Goal: Ask a question

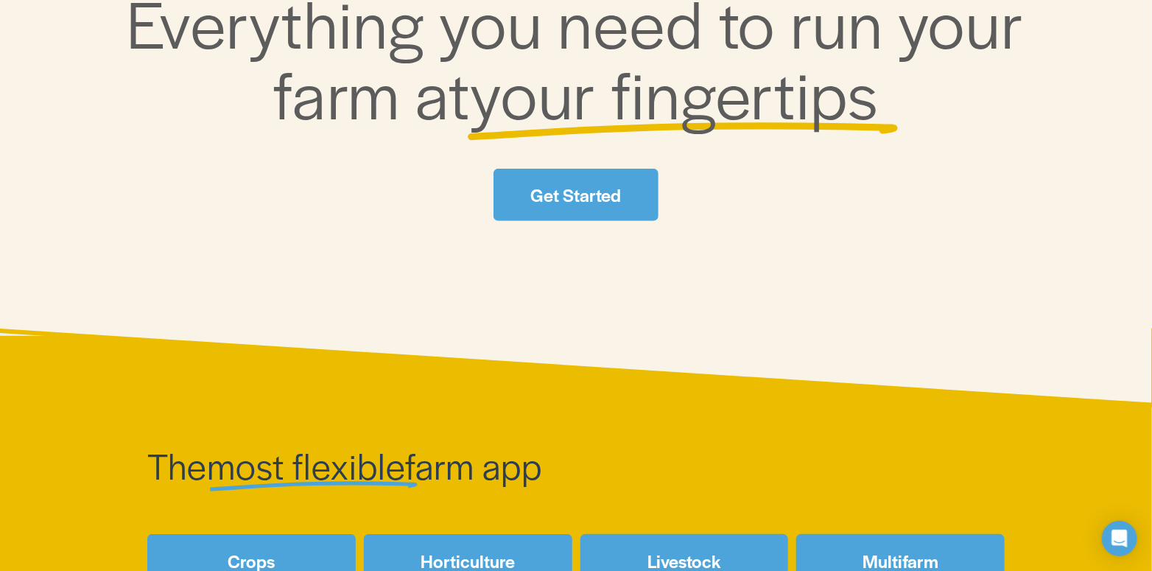
scroll to position [487, 0]
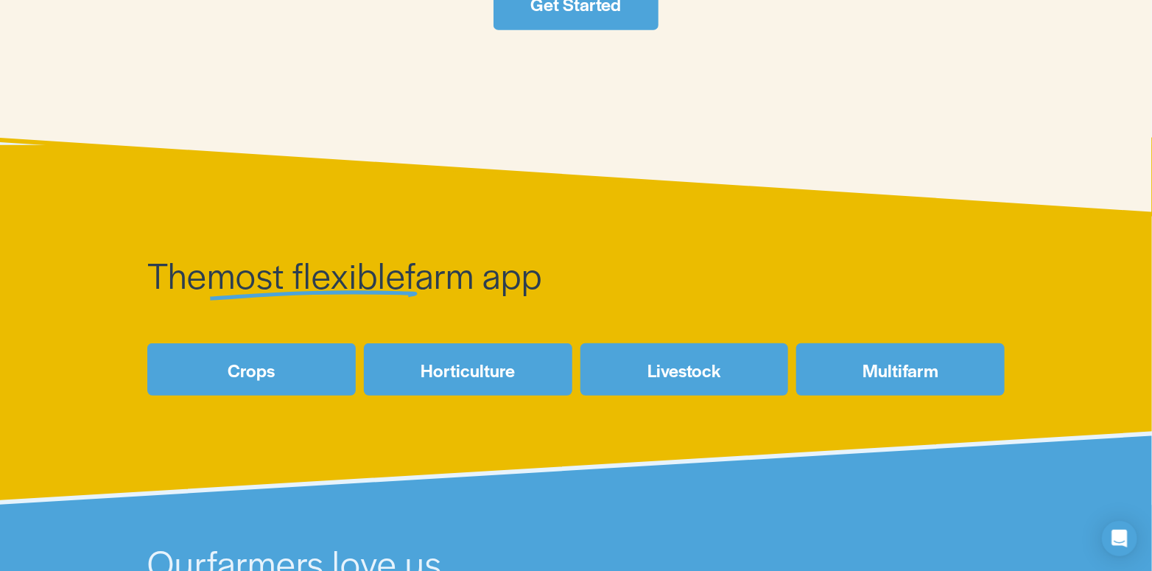
click at [301, 376] on link "Crops" at bounding box center [251, 369] width 208 height 52
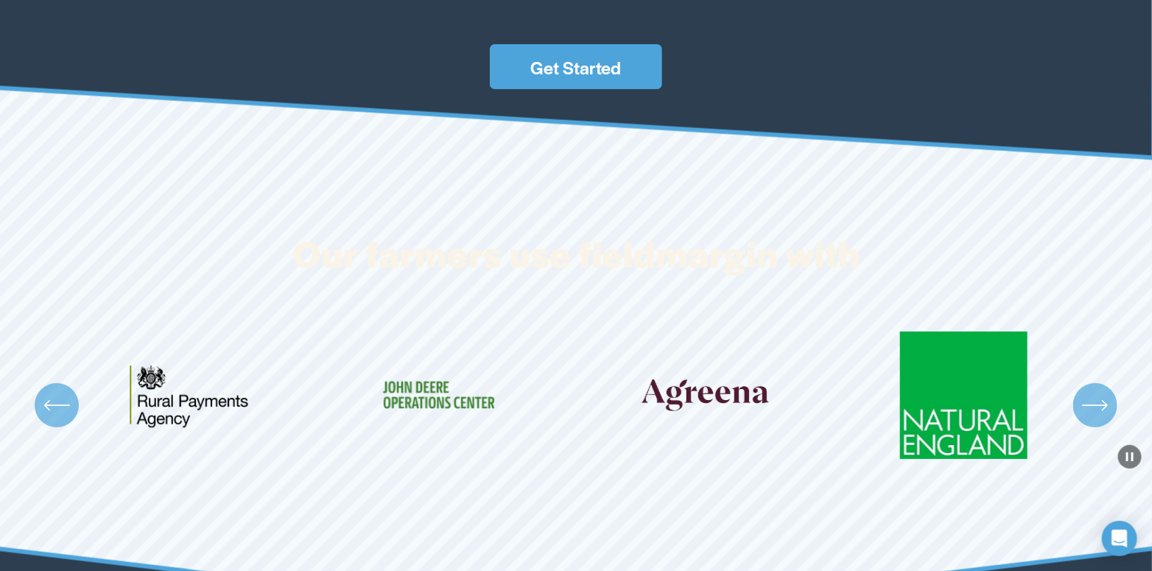
scroll to position [4933, 0]
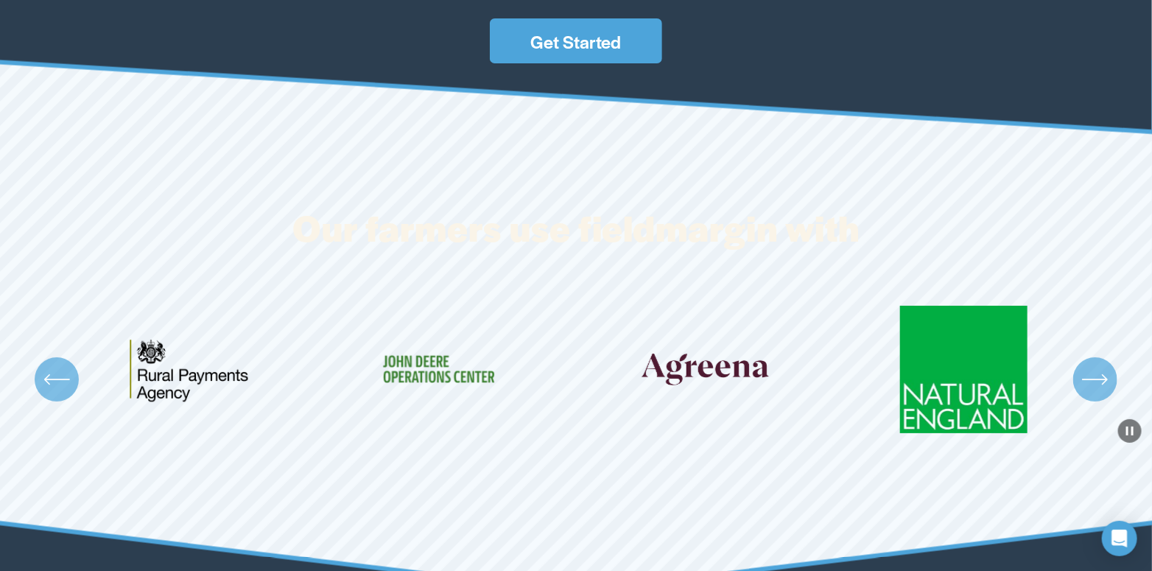
click at [1094, 373] on icon "\a \a \a Next\a \a" at bounding box center [1095, 379] width 27 height 27
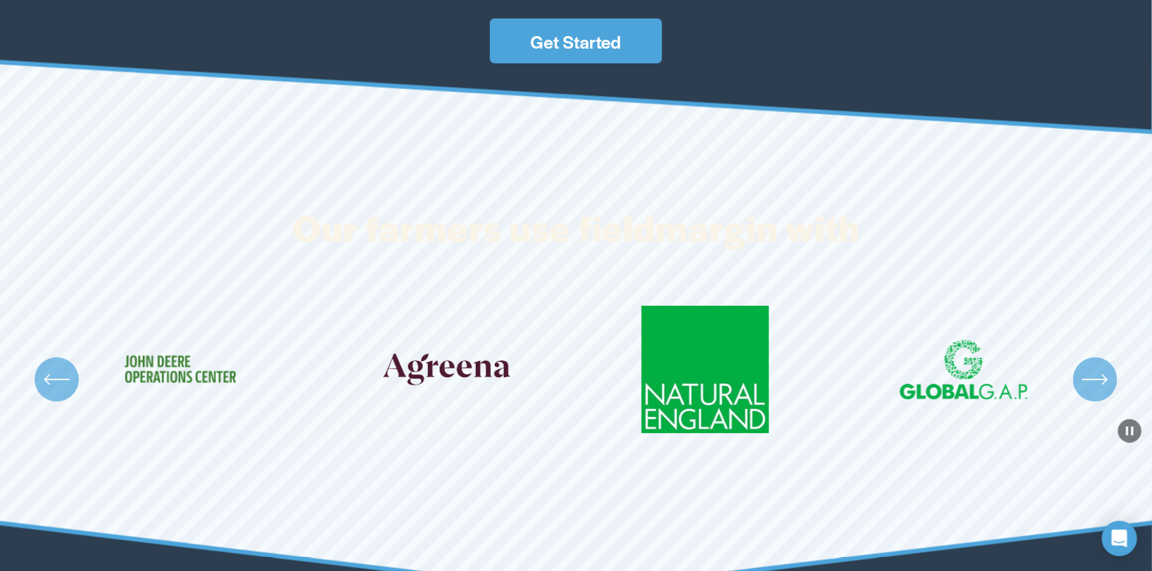
click at [1094, 373] on icon "\a \a \a Next\a \a" at bounding box center [1095, 379] width 27 height 27
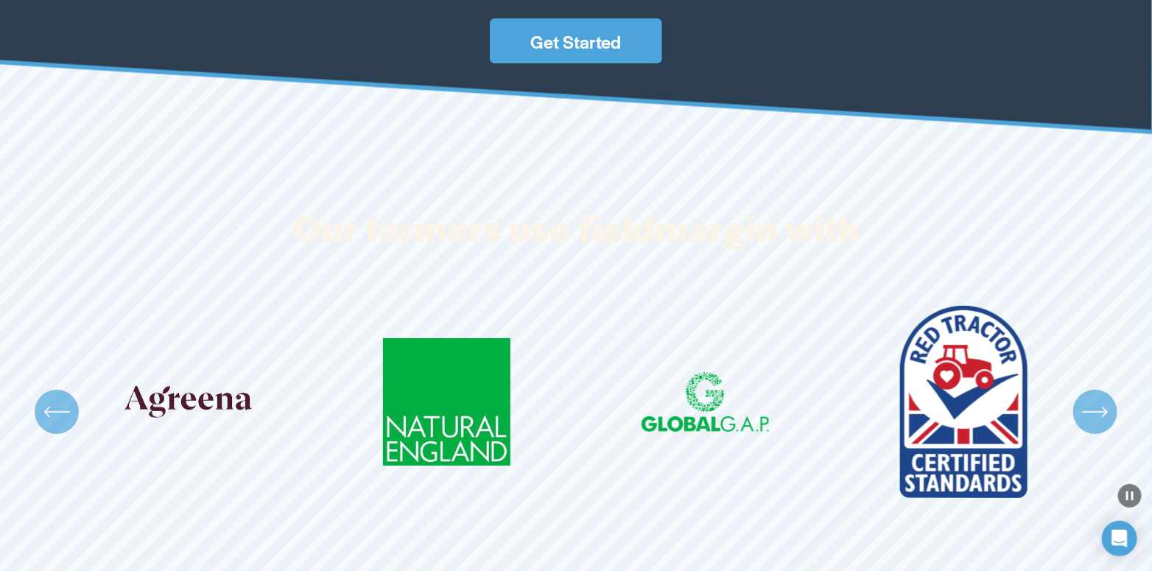
click at [1094, 373] on div "Carousel" at bounding box center [576, 412] width 1152 height 213
click at [1108, 434] on div "\a \a \a Next\a \a" at bounding box center [1095, 412] width 44 height 44
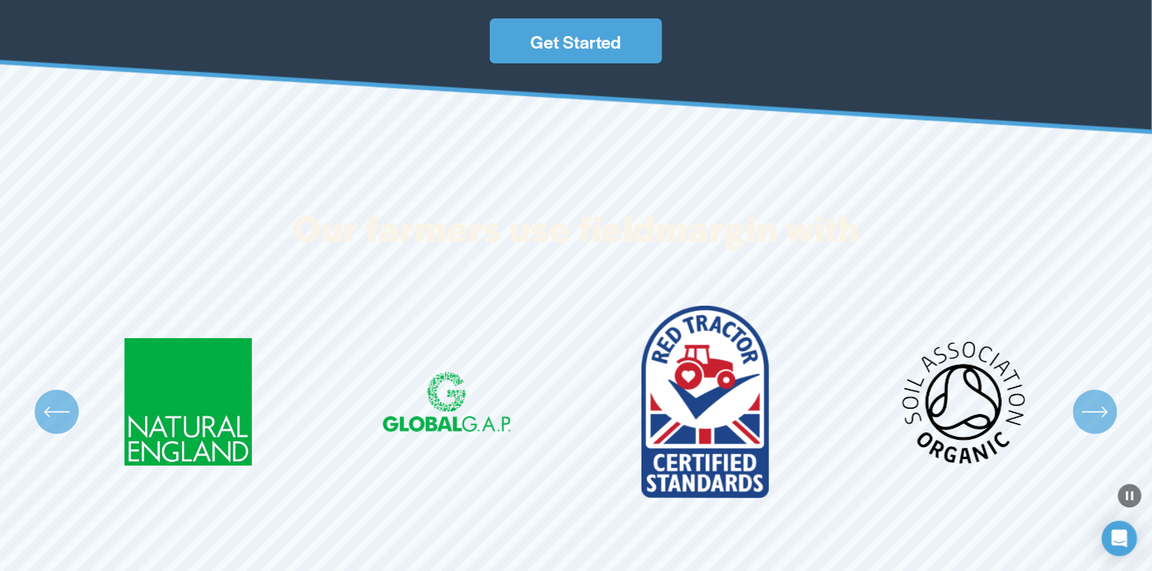
click at [1091, 412] on icon "\a \a \a Next\a \a" at bounding box center [1094, 412] width 24 height 0
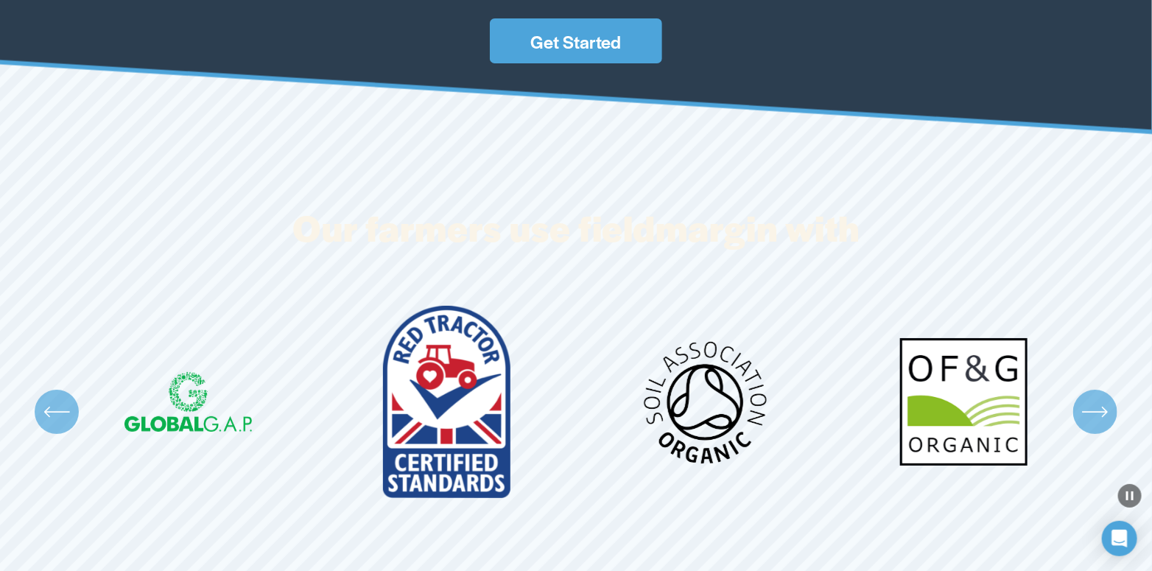
click at [1091, 412] on icon "\a \a \a Next\a \a" at bounding box center [1094, 412] width 24 height 0
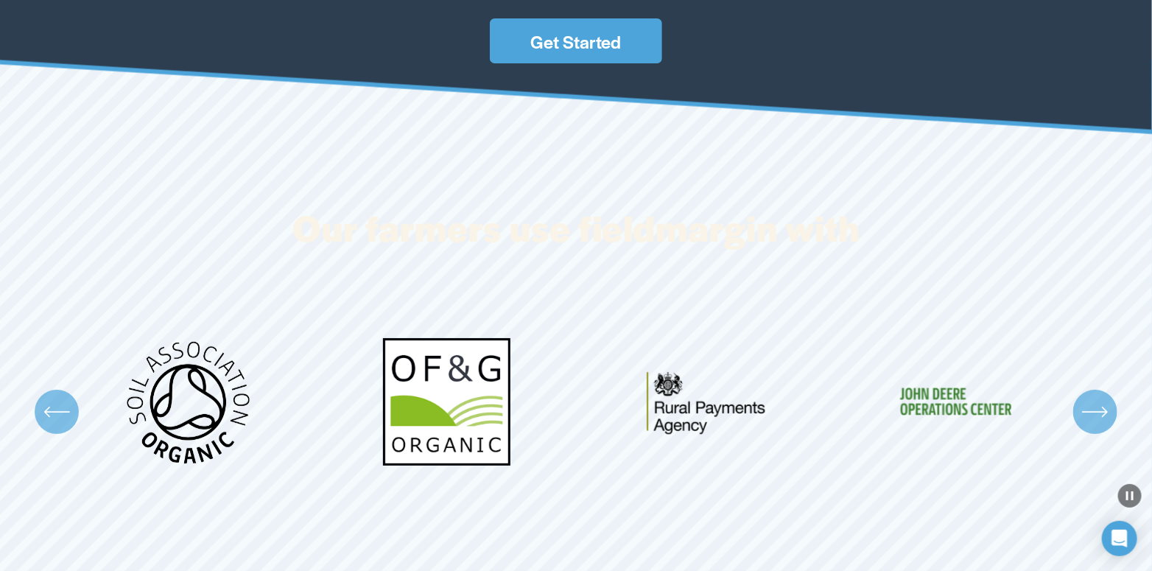
click at [1091, 414] on icon "\a \a \a Next\a \a" at bounding box center [1095, 411] width 27 height 27
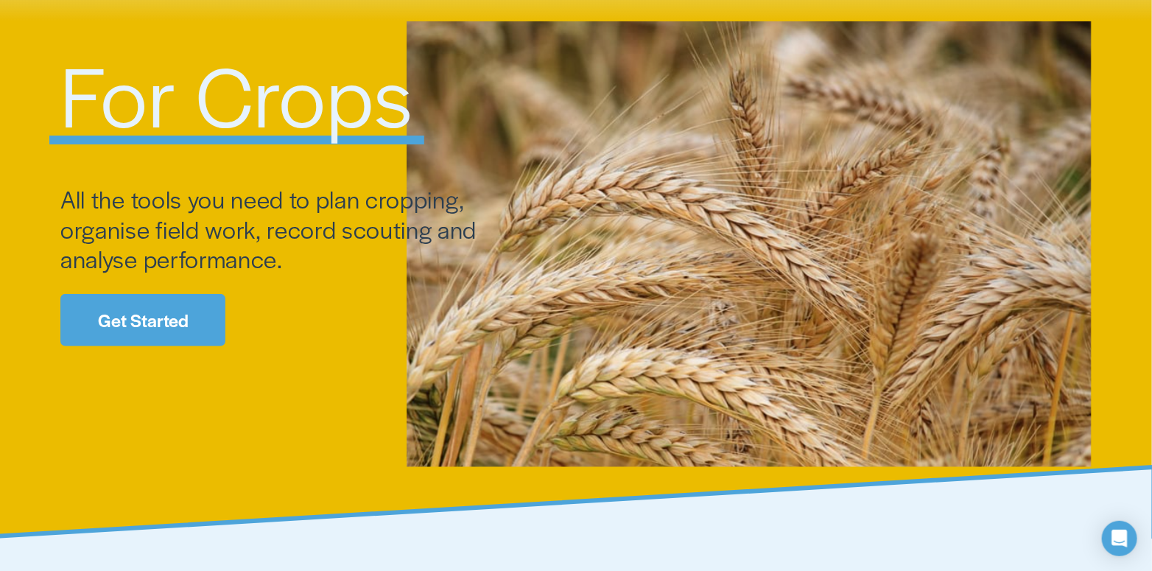
scroll to position [0, 0]
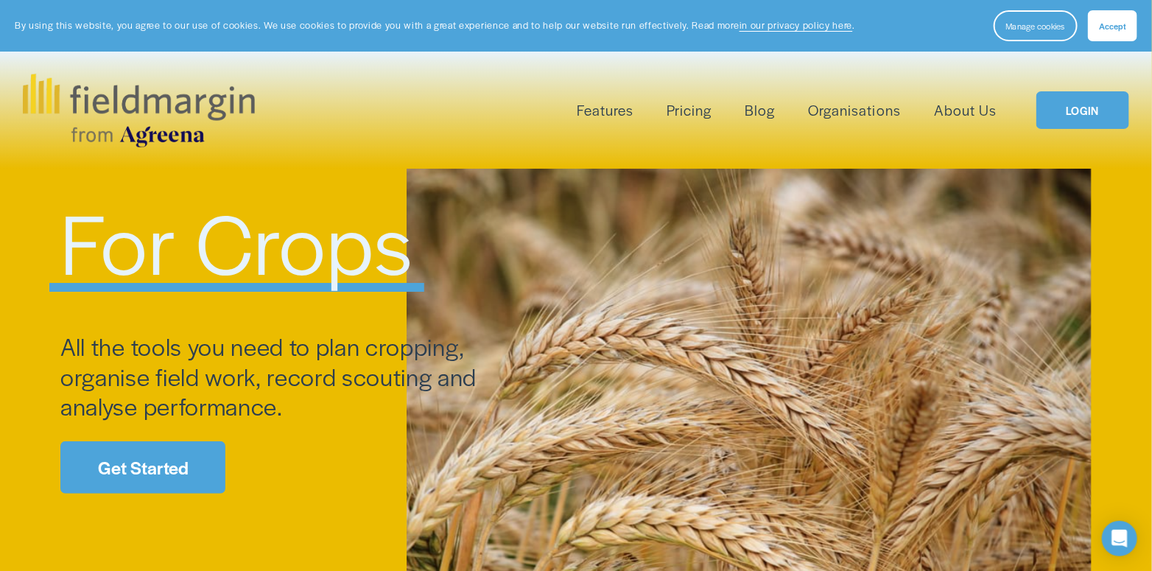
click at [200, 457] on link "Get Started" at bounding box center [142, 467] width 165 height 52
click at [689, 116] on link "Pricing" at bounding box center [689, 110] width 44 height 24
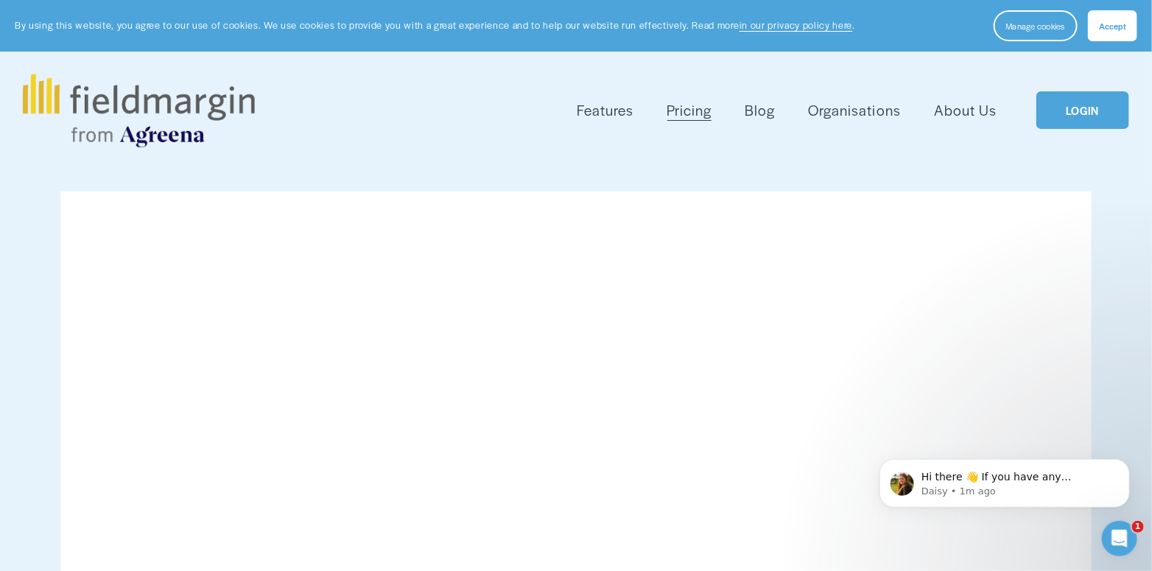
click at [0, 0] on span "Mapping" at bounding box center [0, 0] width 0 height 0
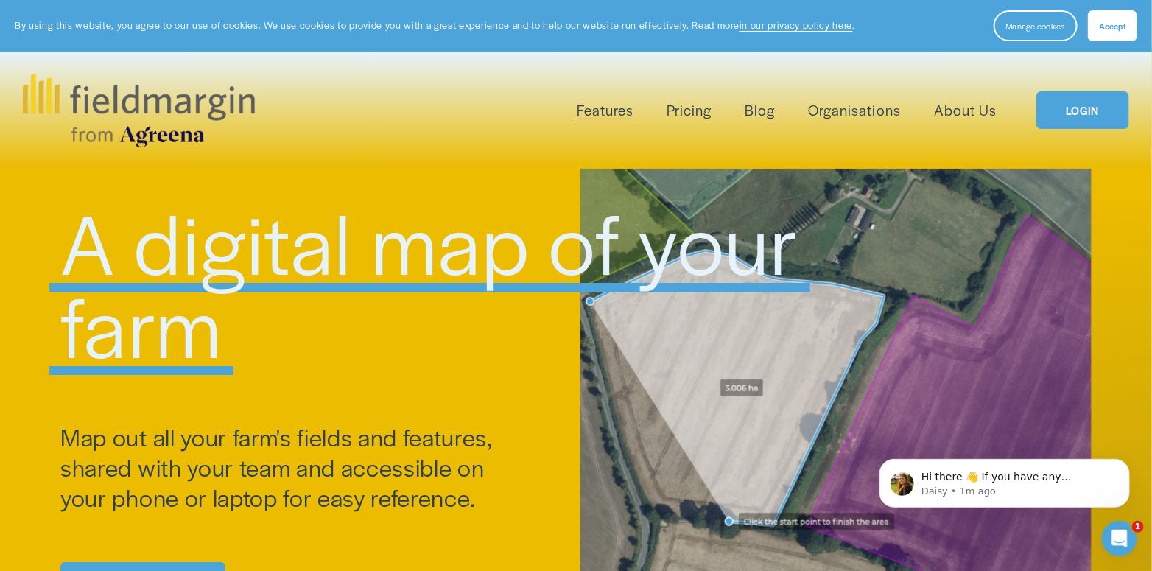
click at [0, 0] on span "Plan Work" at bounding box center [0, 0] width 0 height 0
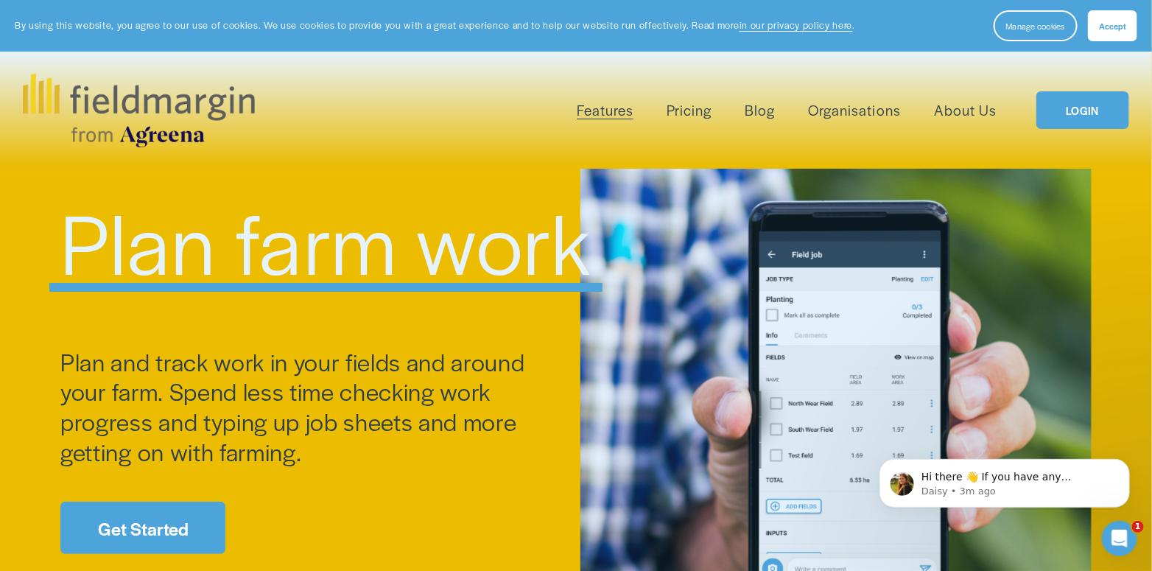
click at [0, 0] on span "Reporting" at bounding box center [0, 0] width 0 height 0
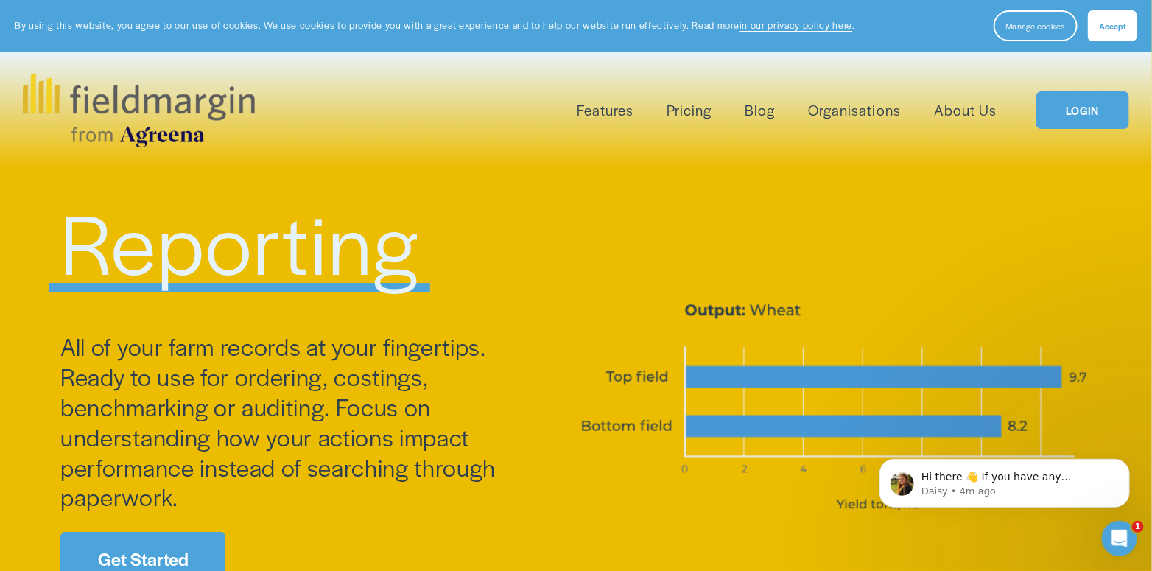
click at [0, 0] on span "Field Health" at bounding box center [0, 0] width 0 height 0
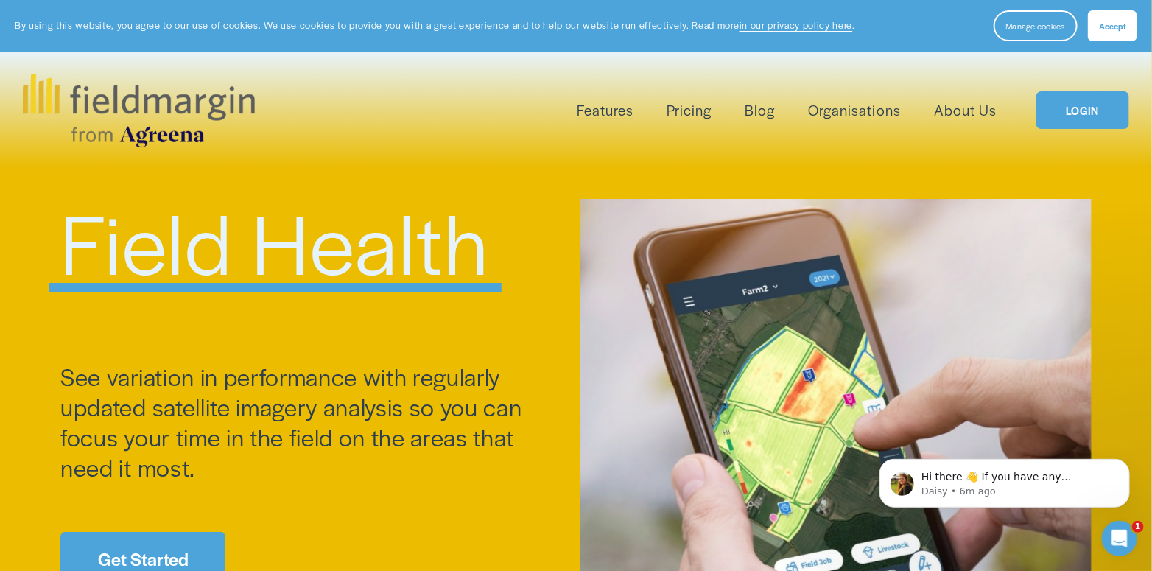
click at [0, 0] on link "Pesticide Checking" at bounding box center [0, 0] width 0 height 0
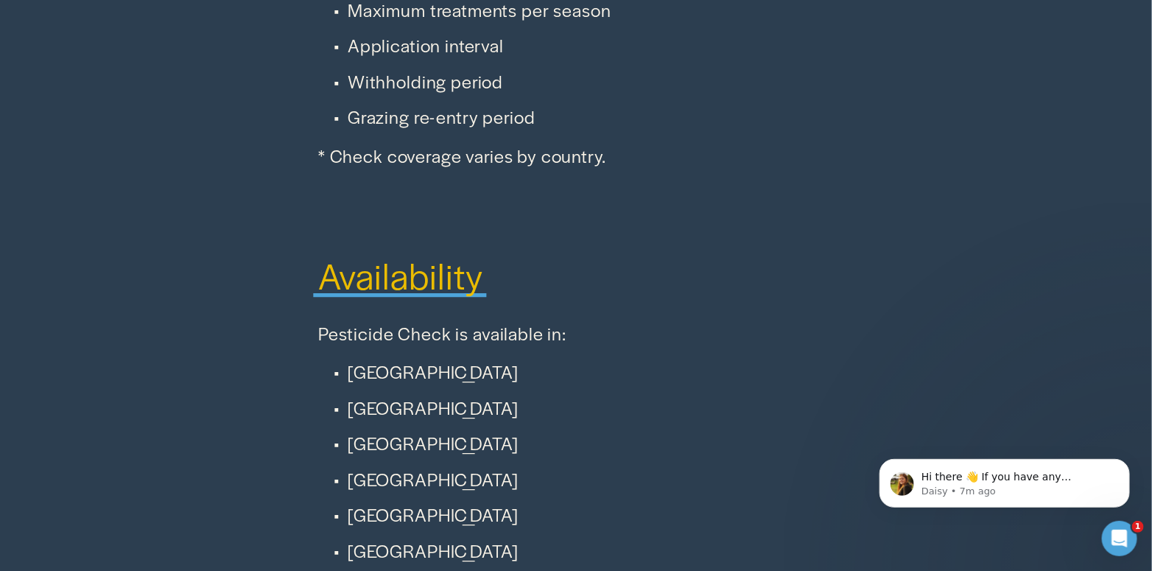
scroll to position [3534, 0]
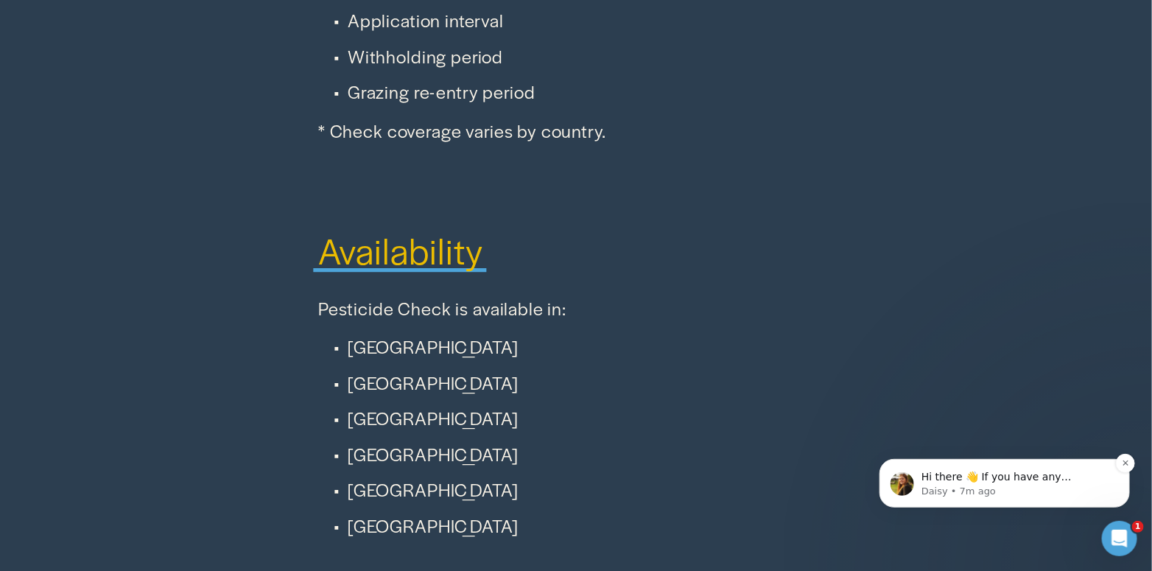
click at [917, 470] on div "Hi there 👋 If you have any questions about our pricing or which plan is right f…" at bounding box center [1003, 482] width 228 height 29
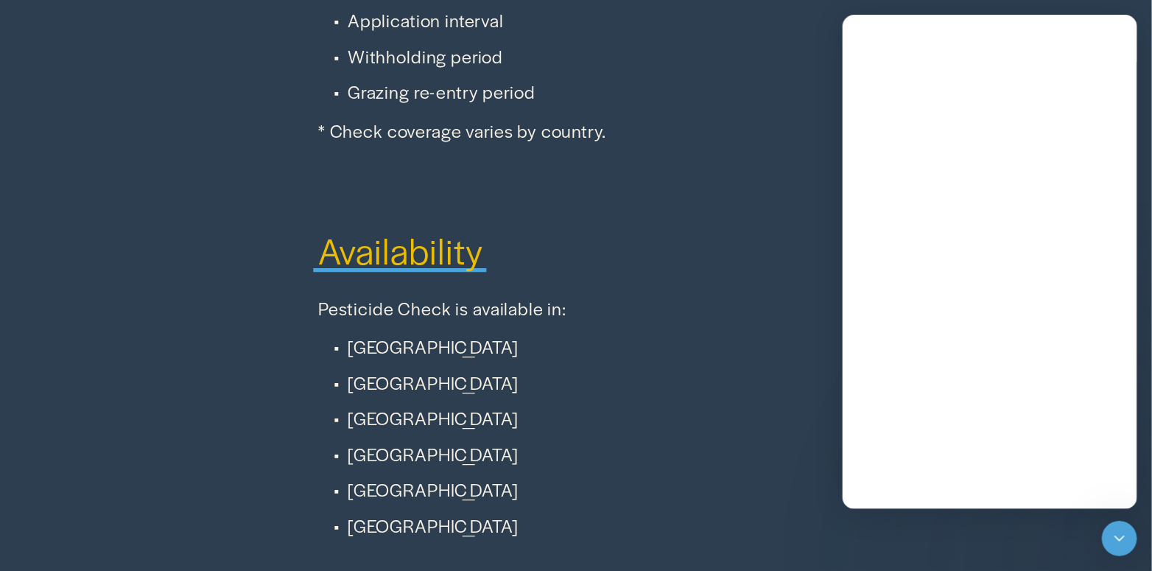
scroll to position [0, 0]
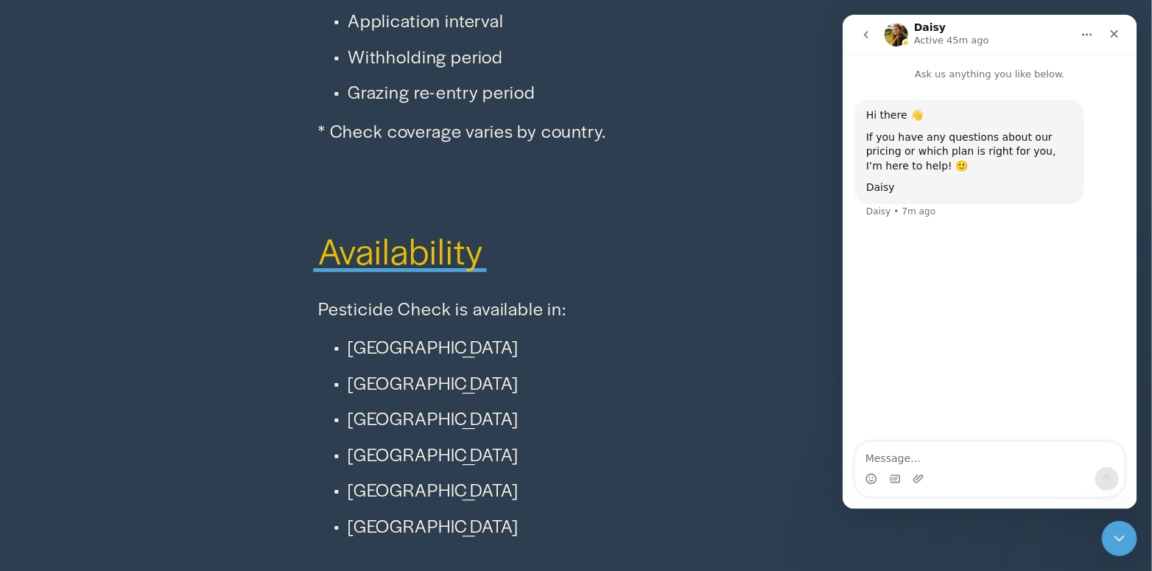
click at [940, 456] on textarea "Message…" at bounding box center [988, 454] width 269 height 25
type textarea "can you do lime maps on the app"
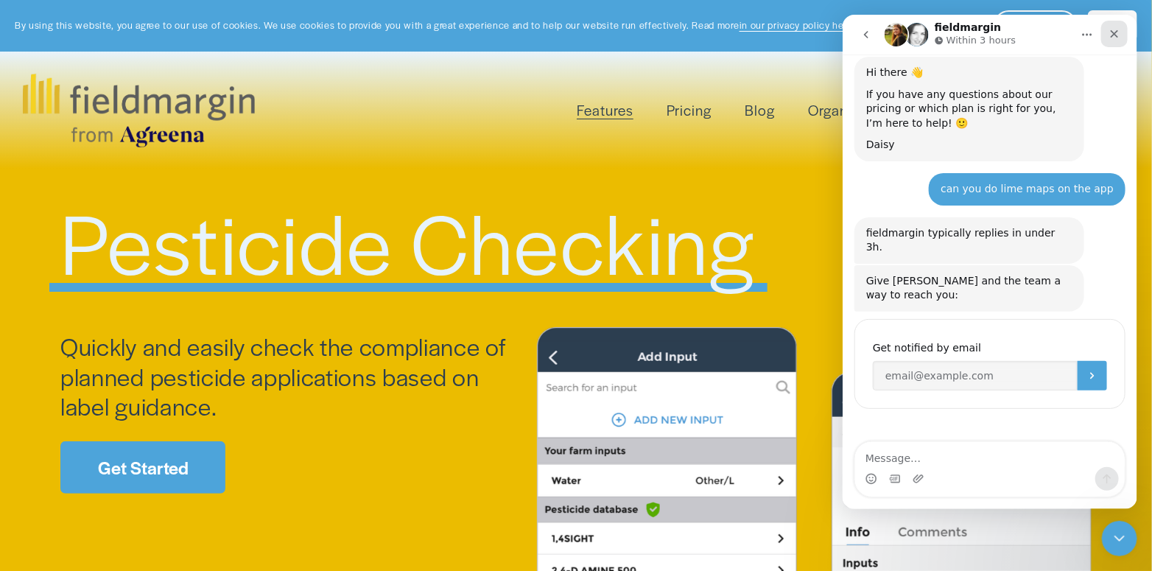
click at [1116, 43] on div "Close" at bounding box center [1113, 34] width 27 height 27
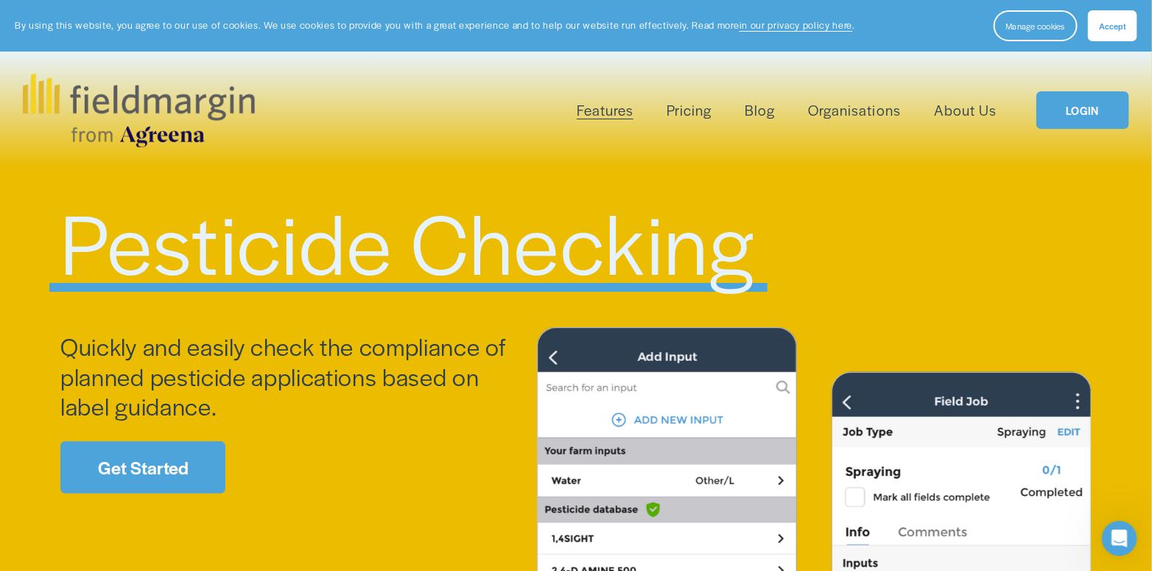
click at [891, 228] on div at bounding box center [814, 497] width 554 height 597
click at [778, 111] on nav "Features Mapping Plan Work Reporting Scouting Livestock" at bounding box center [787, 110] width 420 height 24
click at [762, 117] on link "Blog" at bounding box center [759, 110] width 30 height 24
click at [0, 0] on span "Plan Work" at bounding box center [0, 0] width 0 height 0
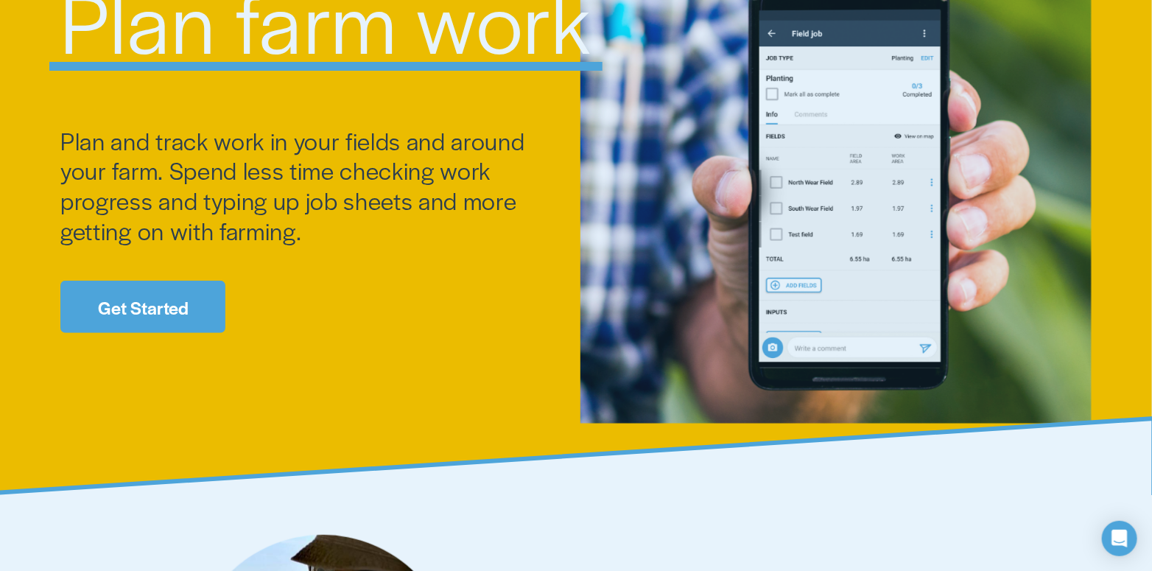
scroll to position [515, 0]
